Goal: Transaction & Acquisition: Purchase product/service

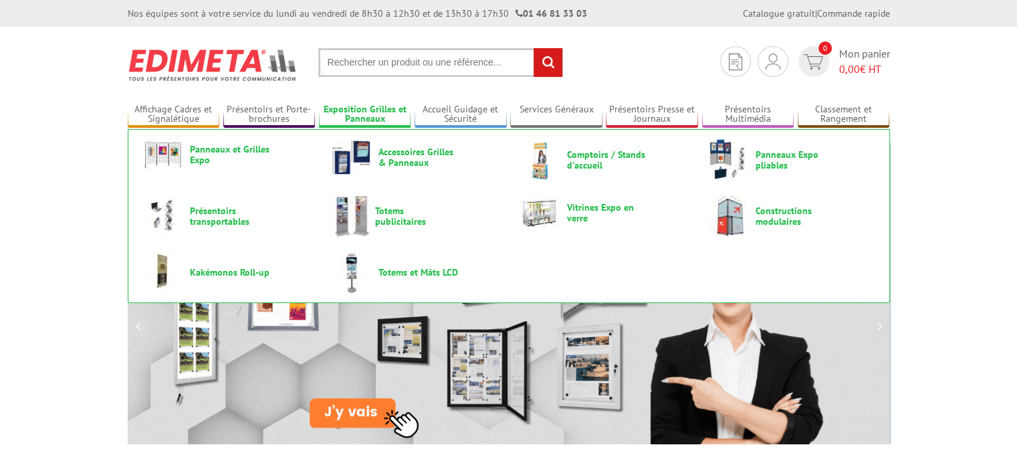
click at [368, 116] on link "Exposition Grilles et Panneaux" at bounding box center [365, 115] width 92 height 22
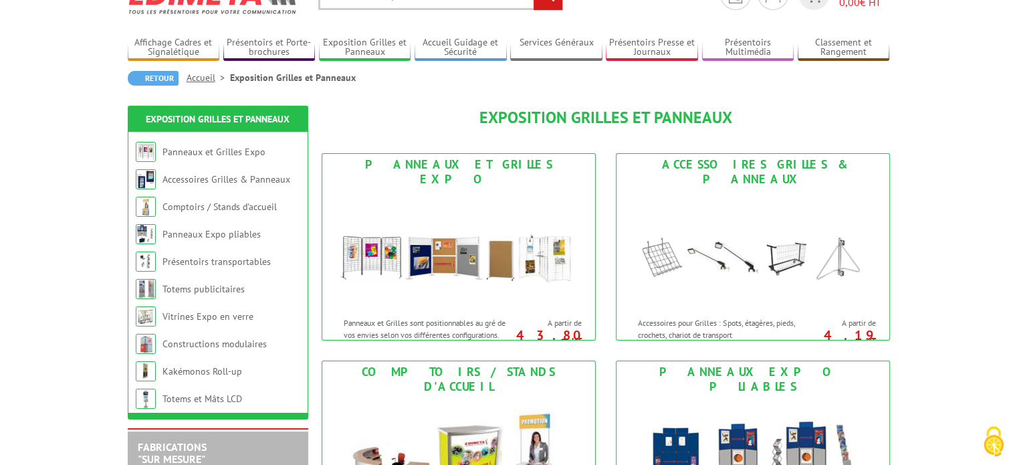
scroll to position [134, 0]
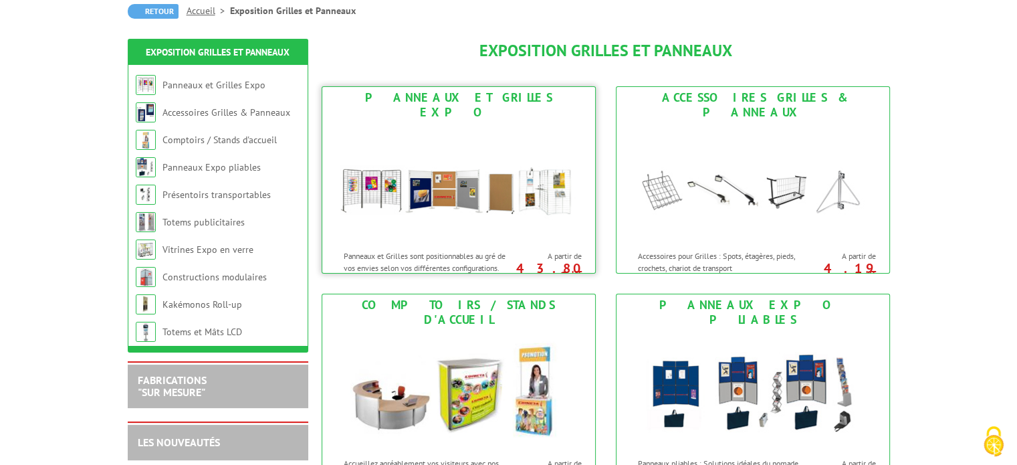
click at [372, 180] on img at bounding box center [458, 183] width 247 height 120
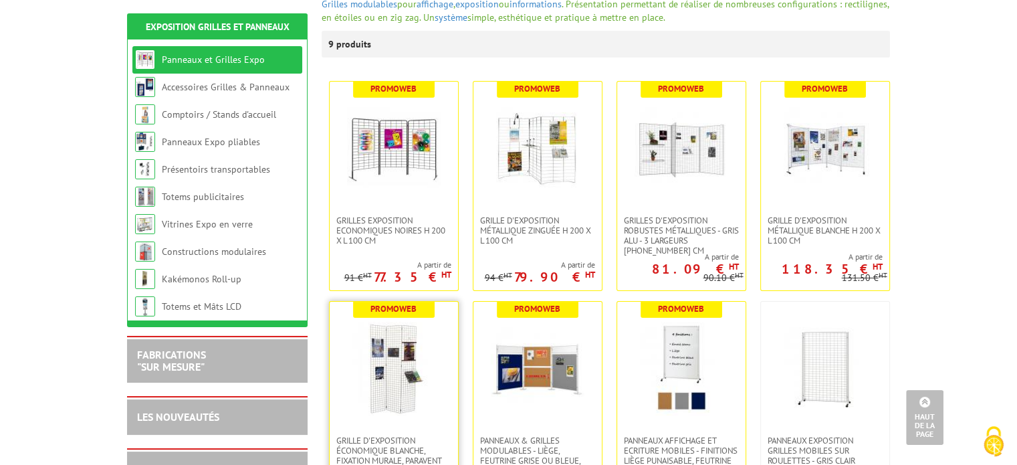
scroll to position [201, 0]
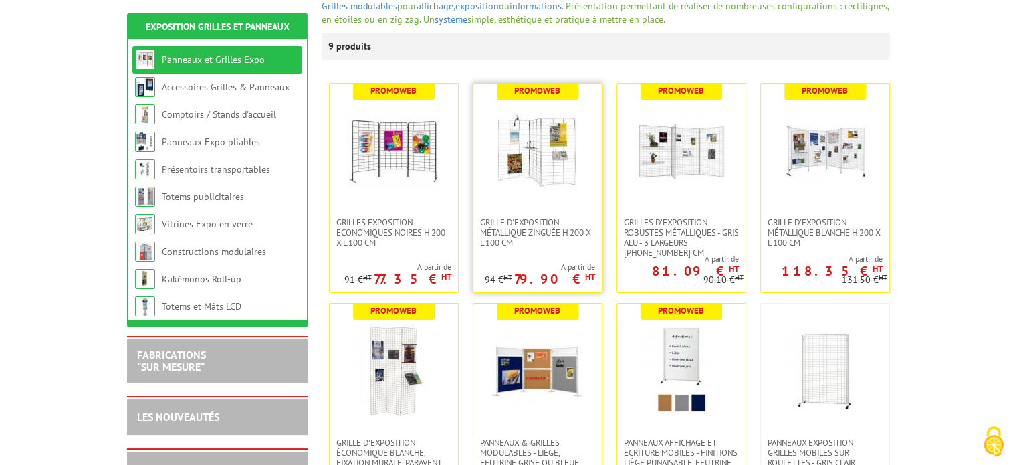
click at [546, 166] on img at bounding box center [538, 151] width 94 height 94
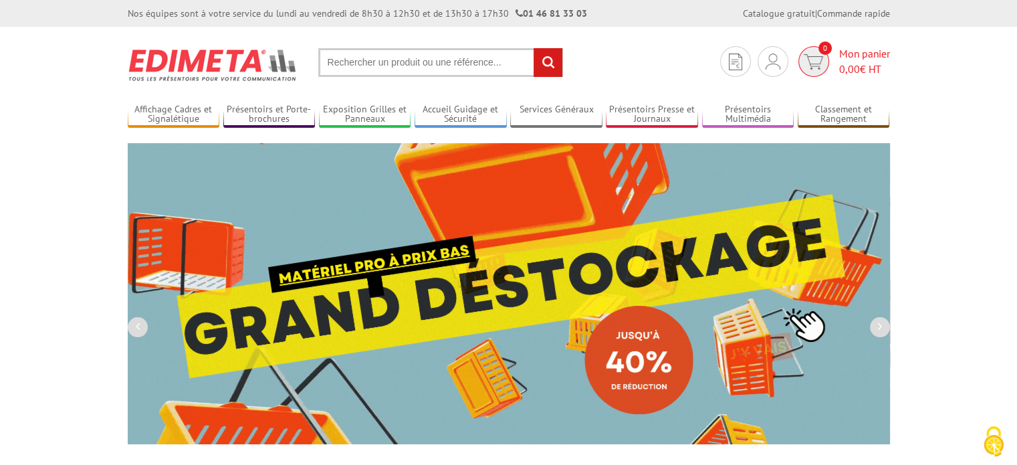
click at [850, 61] on span "0,00 € HT" at bounding box center [864, 68] width 51 height 15
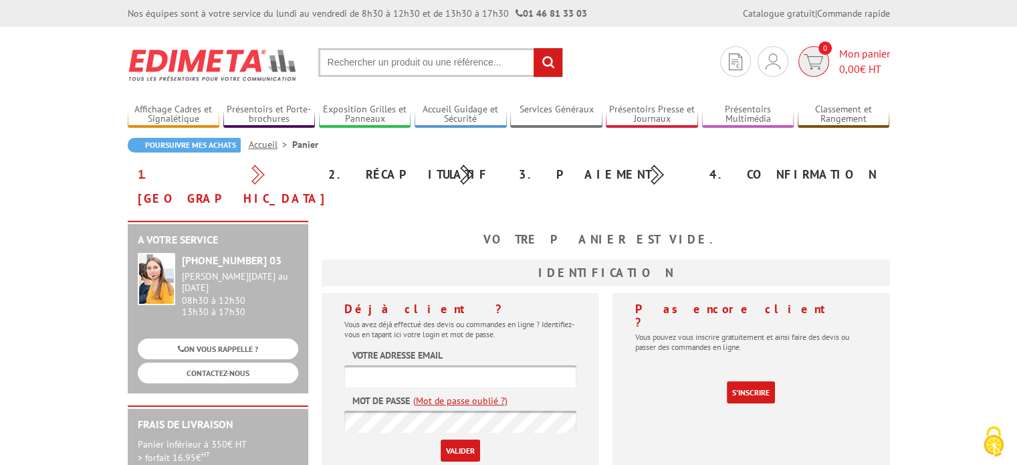
click at [849, 57] on span "Mon panier 0,00 € HT" at bounding box center [864, 61] width 51 height 31
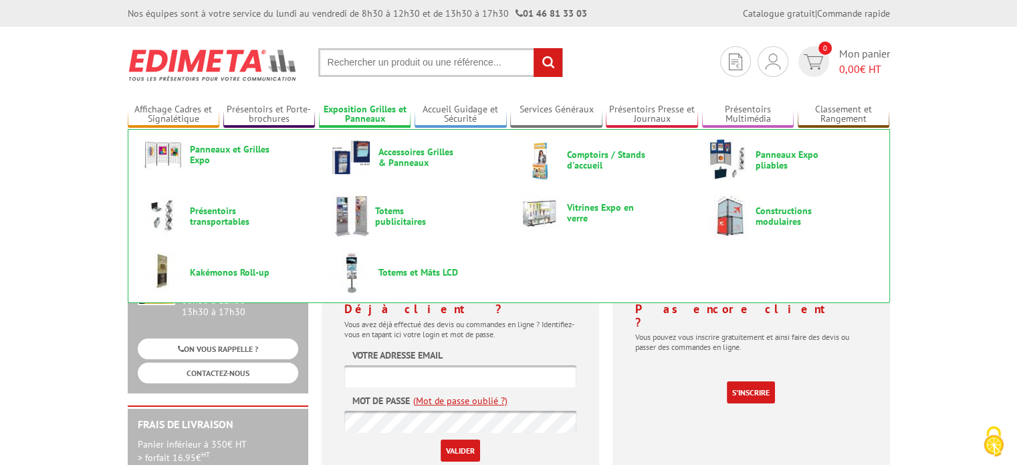
click at [360, 113] on link "Exposition Grilles et Panneaux" at bounding box center [365, 115] width 92 height 22
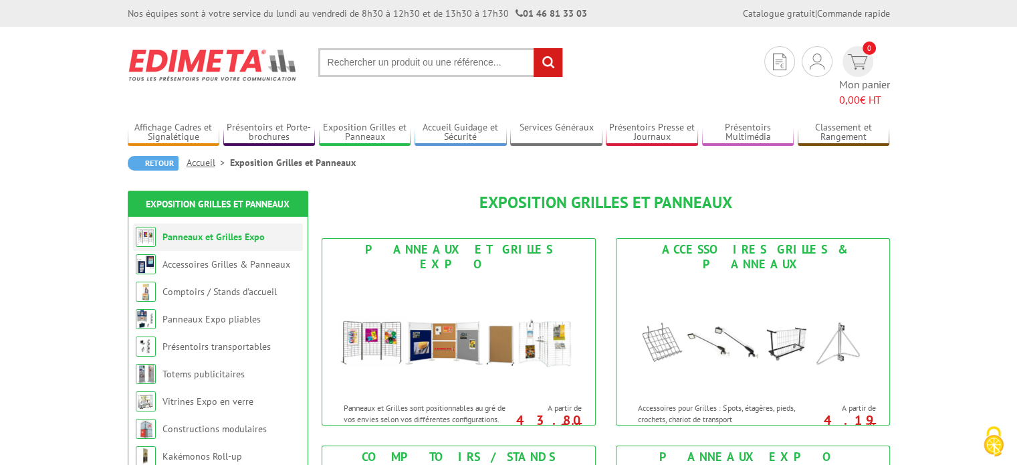
click at [219, 231] on link "Panneaux et Grilles Expo" at bounding box center [213, 237] width 102 height 12
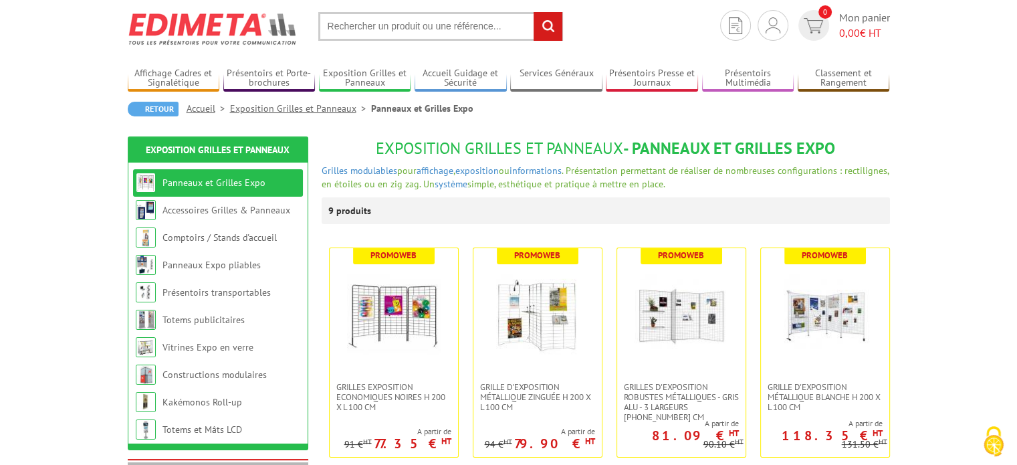
scroll to position [67, 0]
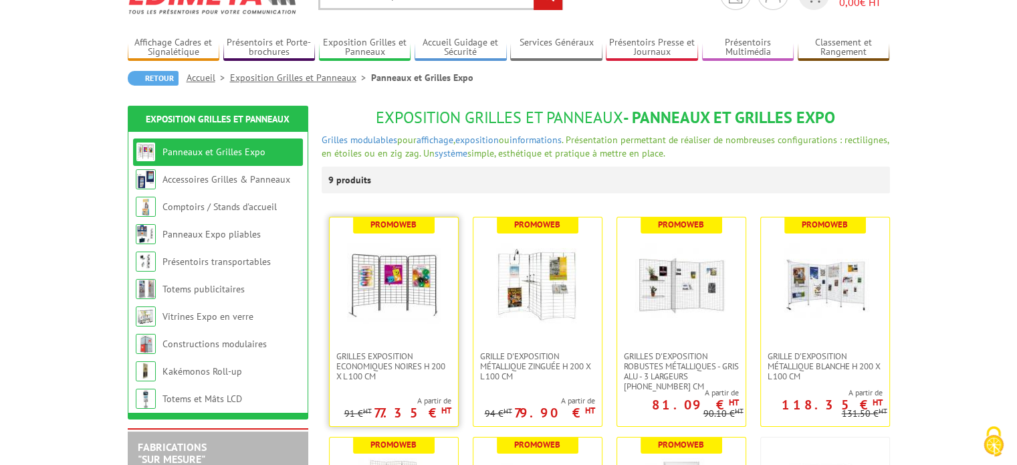
click at [369, 302] on img at bounding box center [394, 284] width 94 height 94
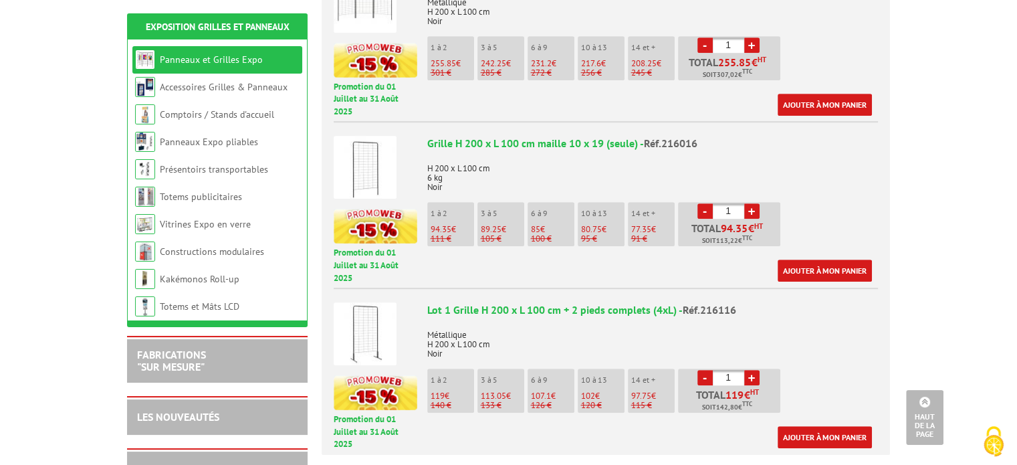
scroll to position [869, 0]
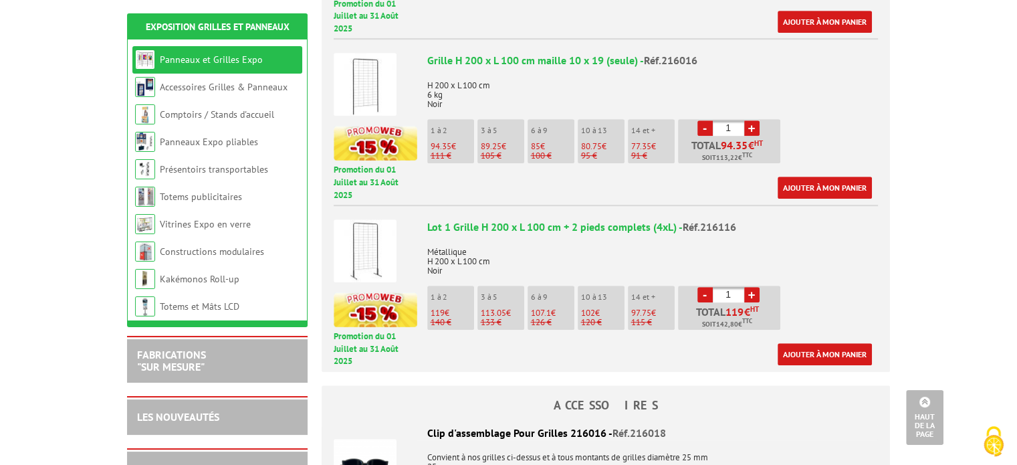
click at [441, 307] on span "119" at bounding box center [437, 312] width 14 height 11
click at [809, 343] on link "Ajouter à mon panier" at bounding box center [824, 354] width 94 height 22
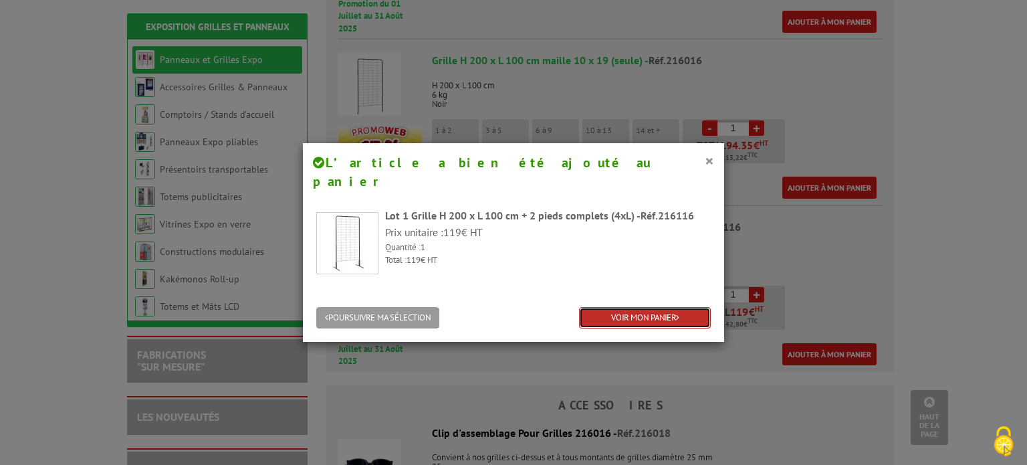
click at [618, 307] on link "VOIR MON PANIER" at bounding box center [645, 318] width 132 height 22
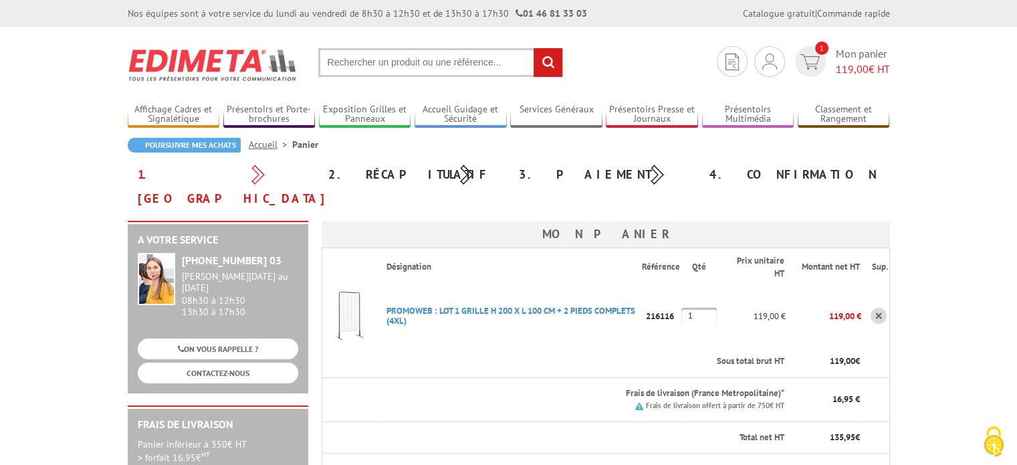
click at [214, 52] on img at bounding box center [213, 64] width 170 height 49
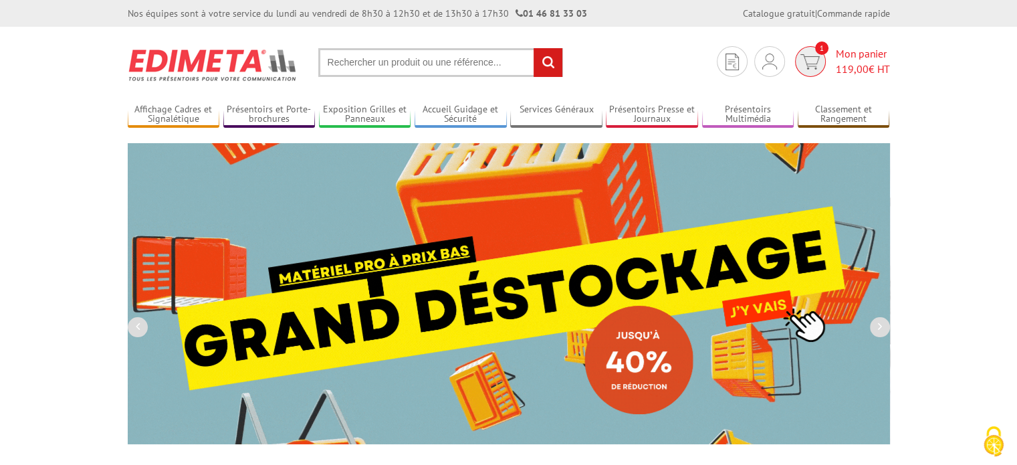
click at [848, 51] on span "Mon panier 119,00 € HT" at bounding box center [863, 61] width 54 height 31
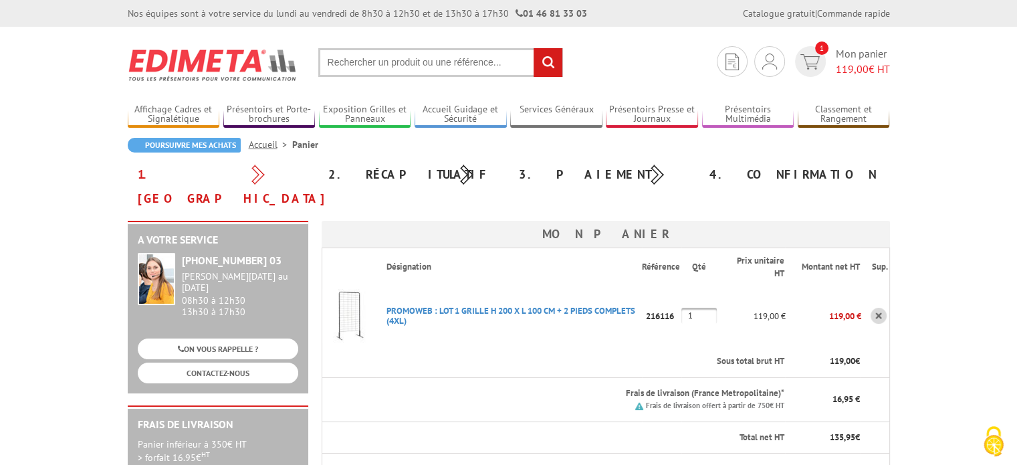
click at [358, 296] on img at bounding box center [348, 315] width 53 height 53
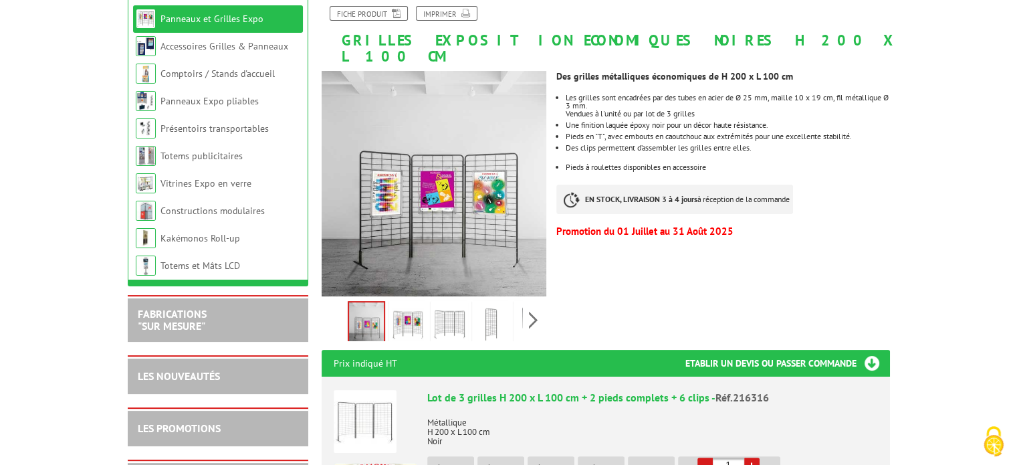
scroll to position [201, 0]
